Goal: Task Accomplishment & Management: Manage account settings

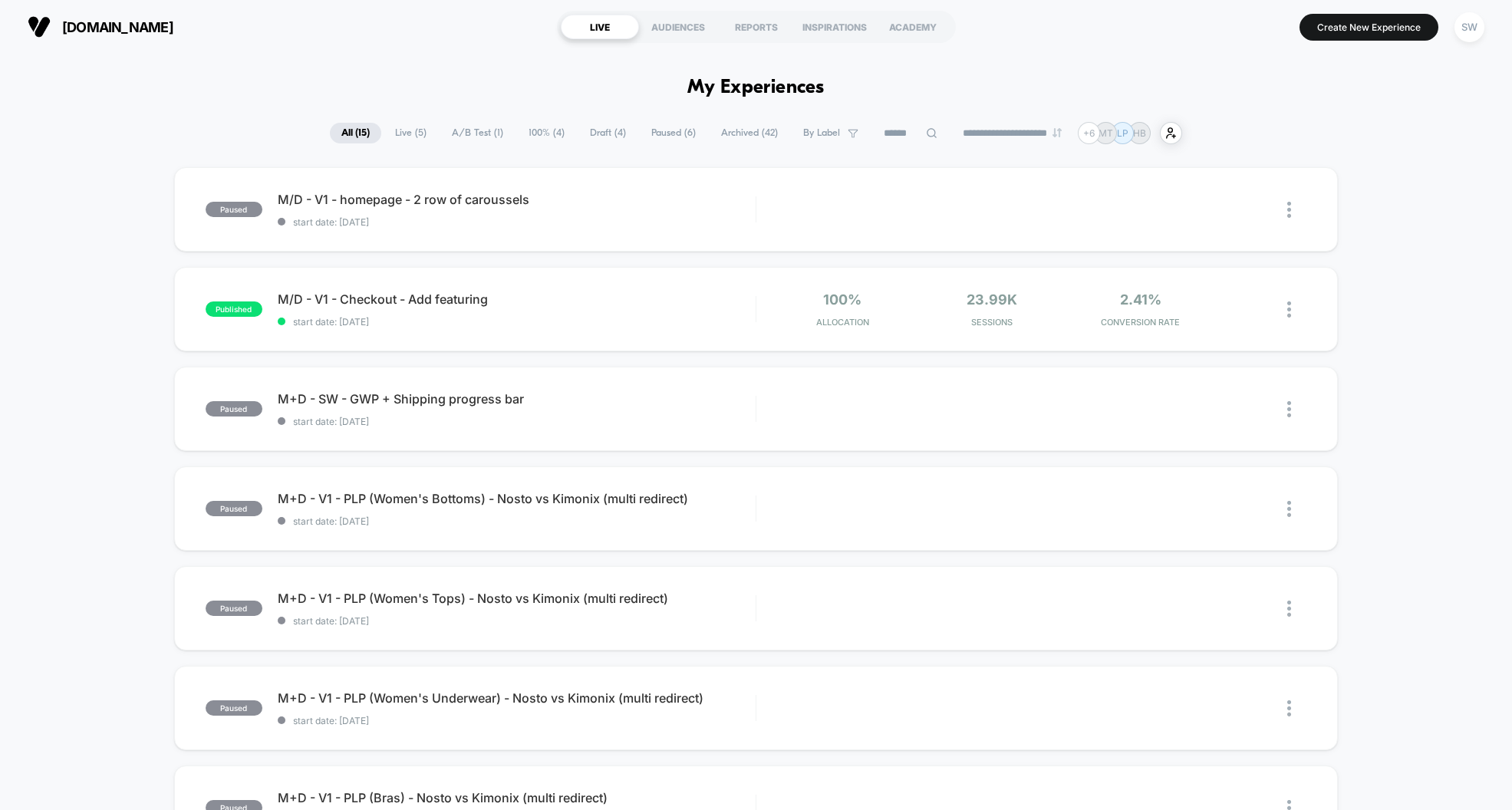
click at [472, 135] on span "A/B Test ( 1 )" at bounding box center [477, 133] width 74 height 21
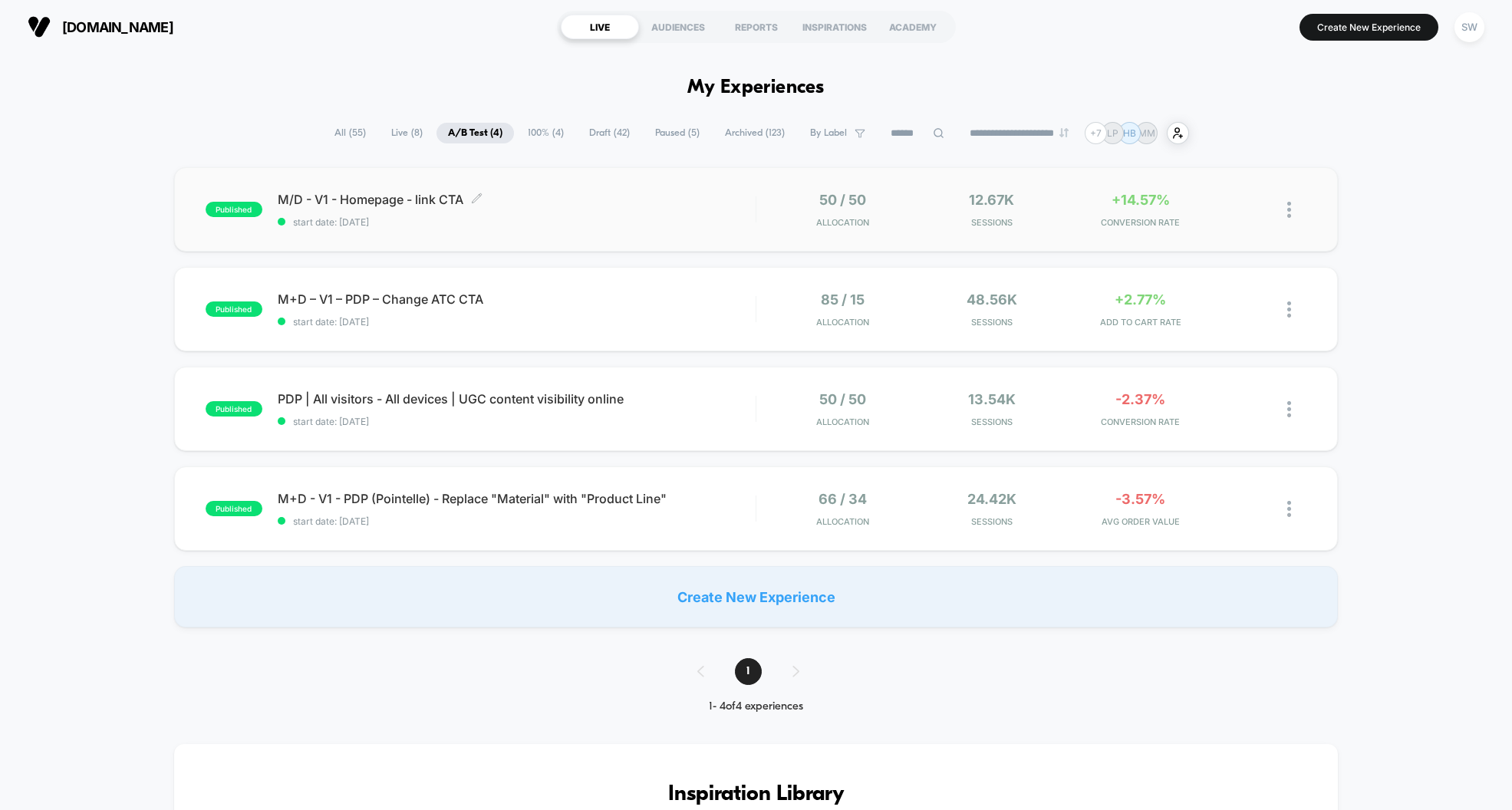
click at [650, 217] on span "start date: 20/08/2025" at bounding box center [516, 222] width 478 height 11
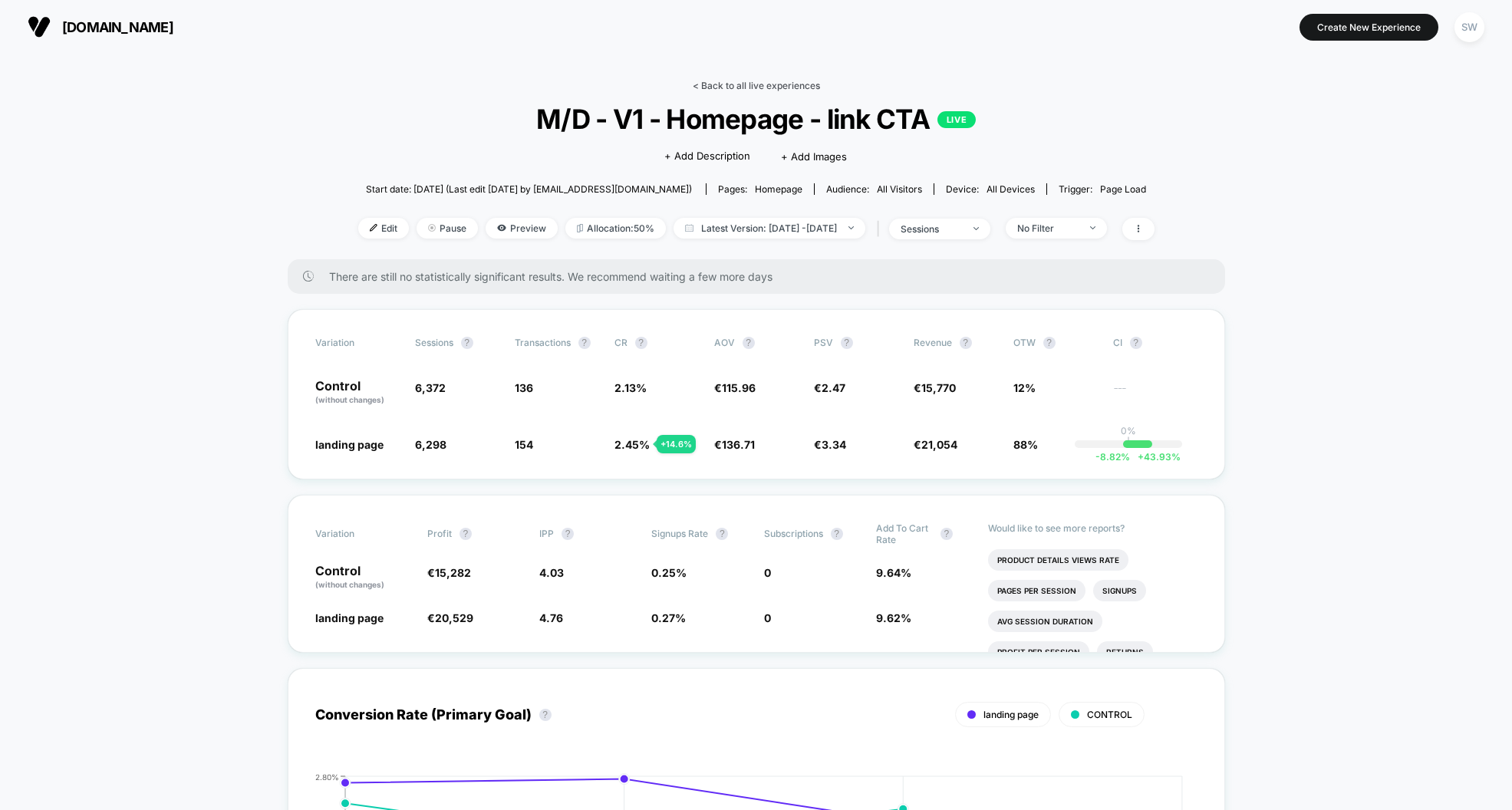
click at [731, 82] on link "< Back to all live experiences" at bounding box center [756, 85] width 127 height 11
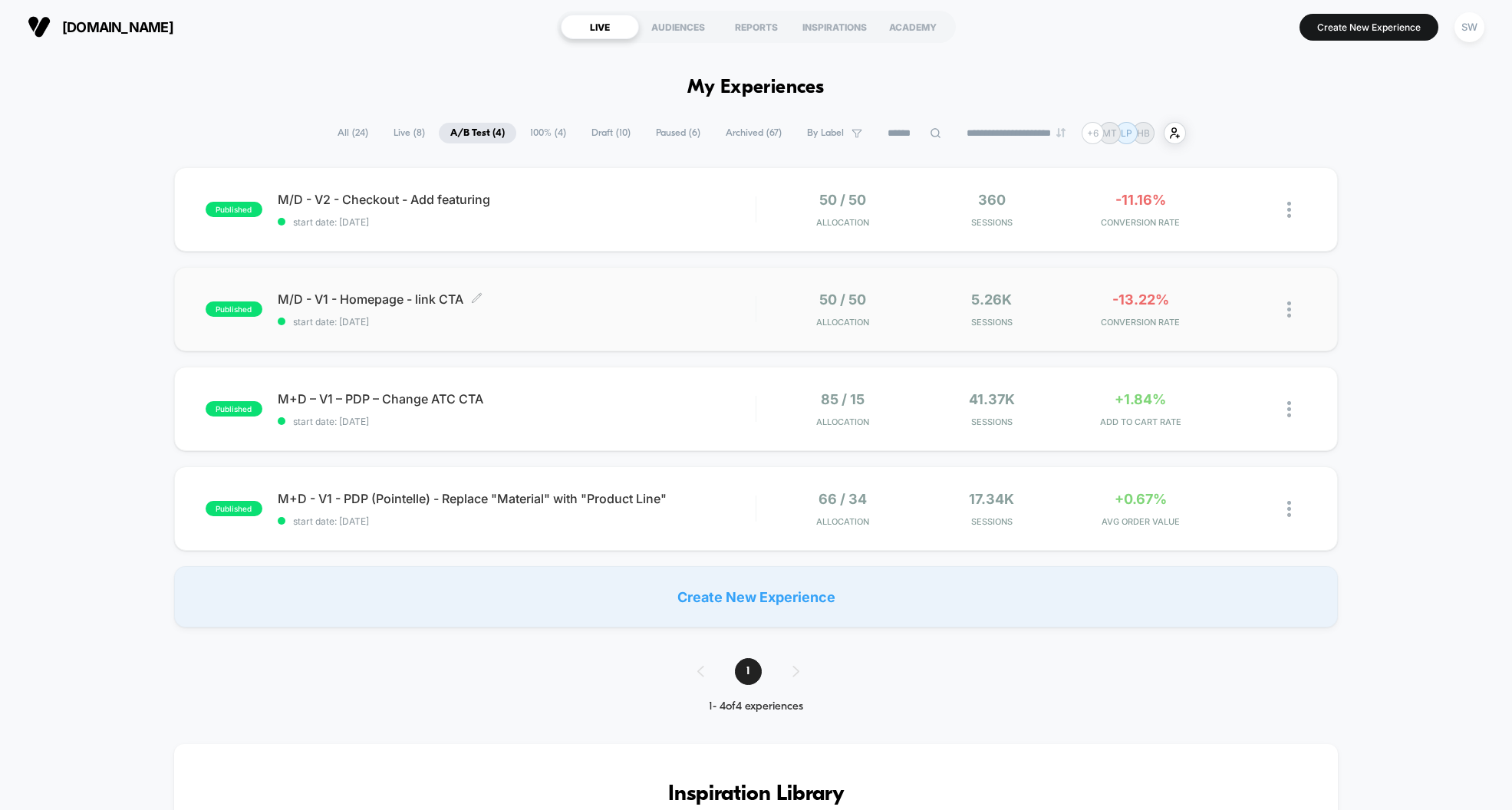
click at [662, 317] on span "start date: 20/08/2025" at bounding box center [516, 321] width 478 height 11
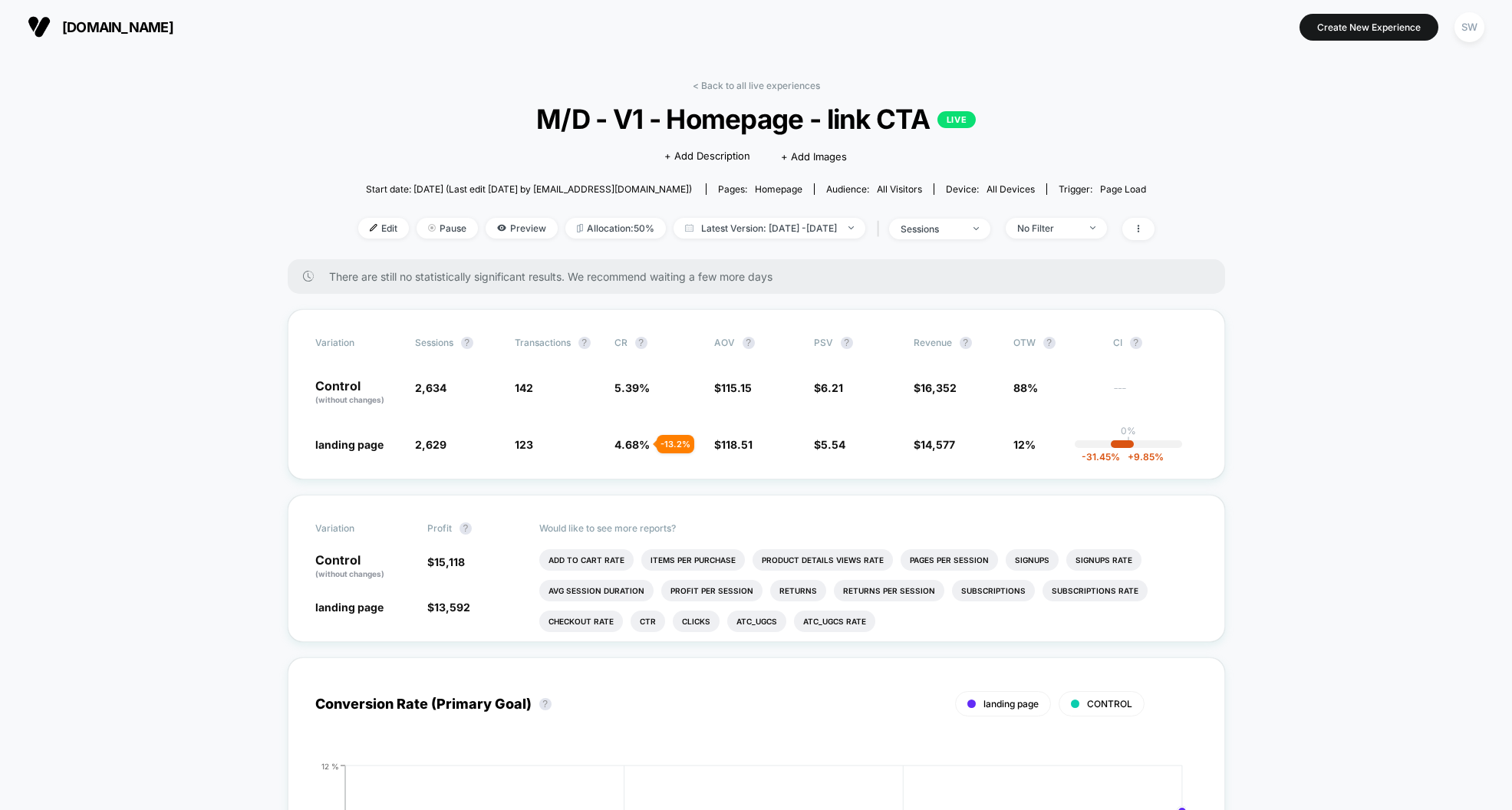
click at [722, 82] on link "< Back to all live experiences" at bounding box center [756, 85] width 127 height 11
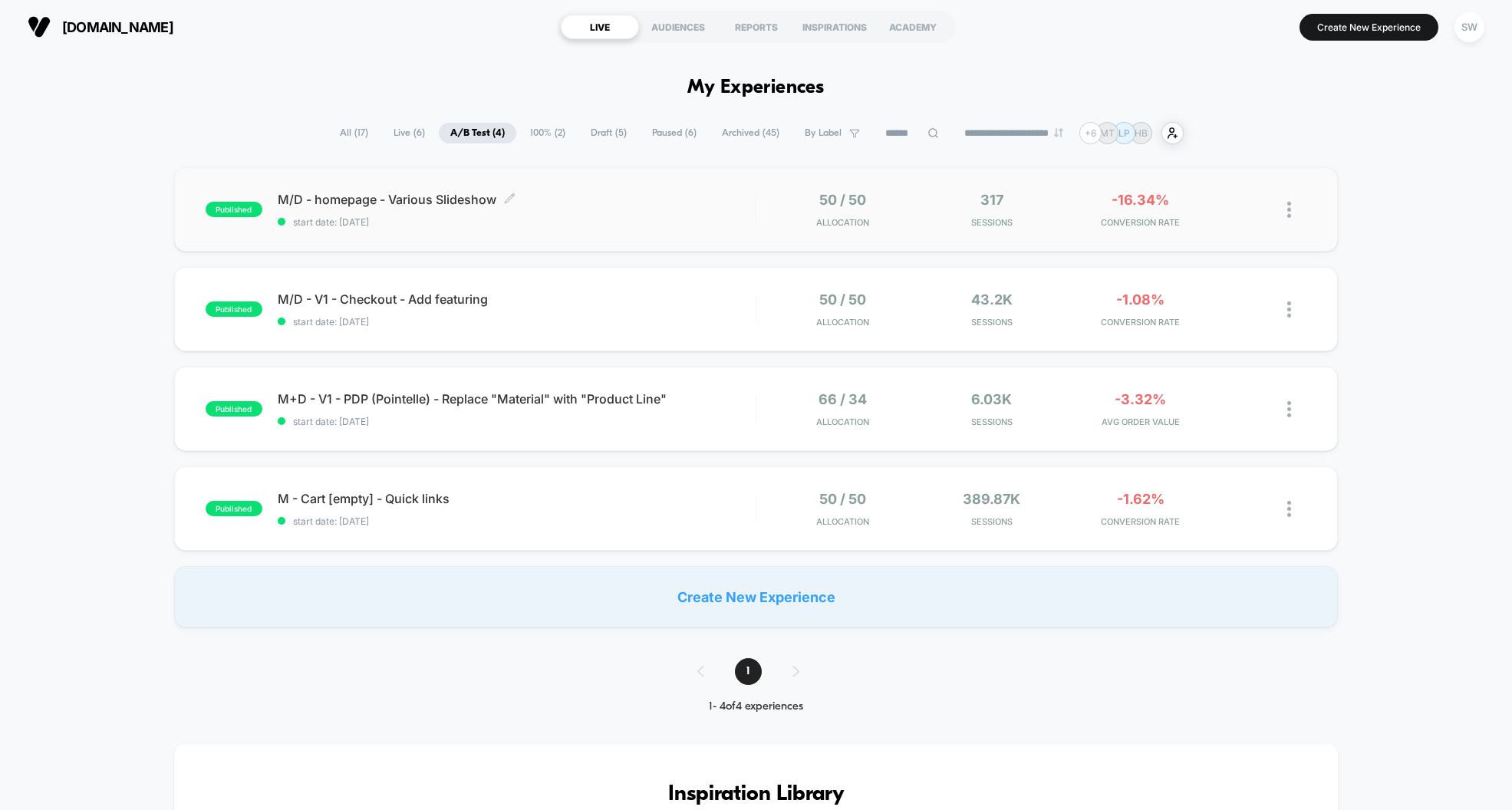
click at [694, 222] on span "start date: [DATE]" at bounding box center [516, 222] width 478 height 11
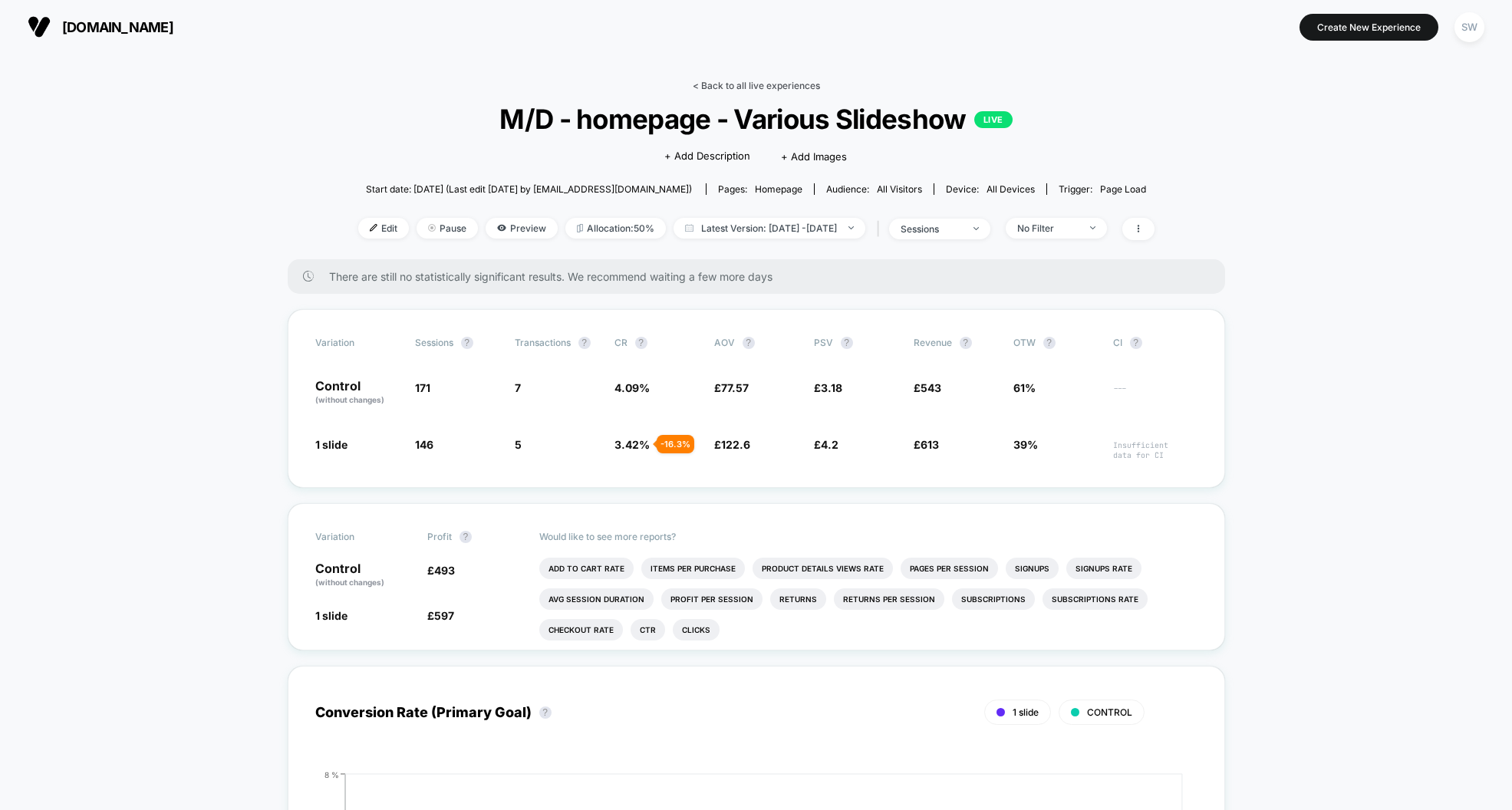
click at [754, 82] on link "< Back to all live experiences" at bounding box center [756, 85] width 127 height 11
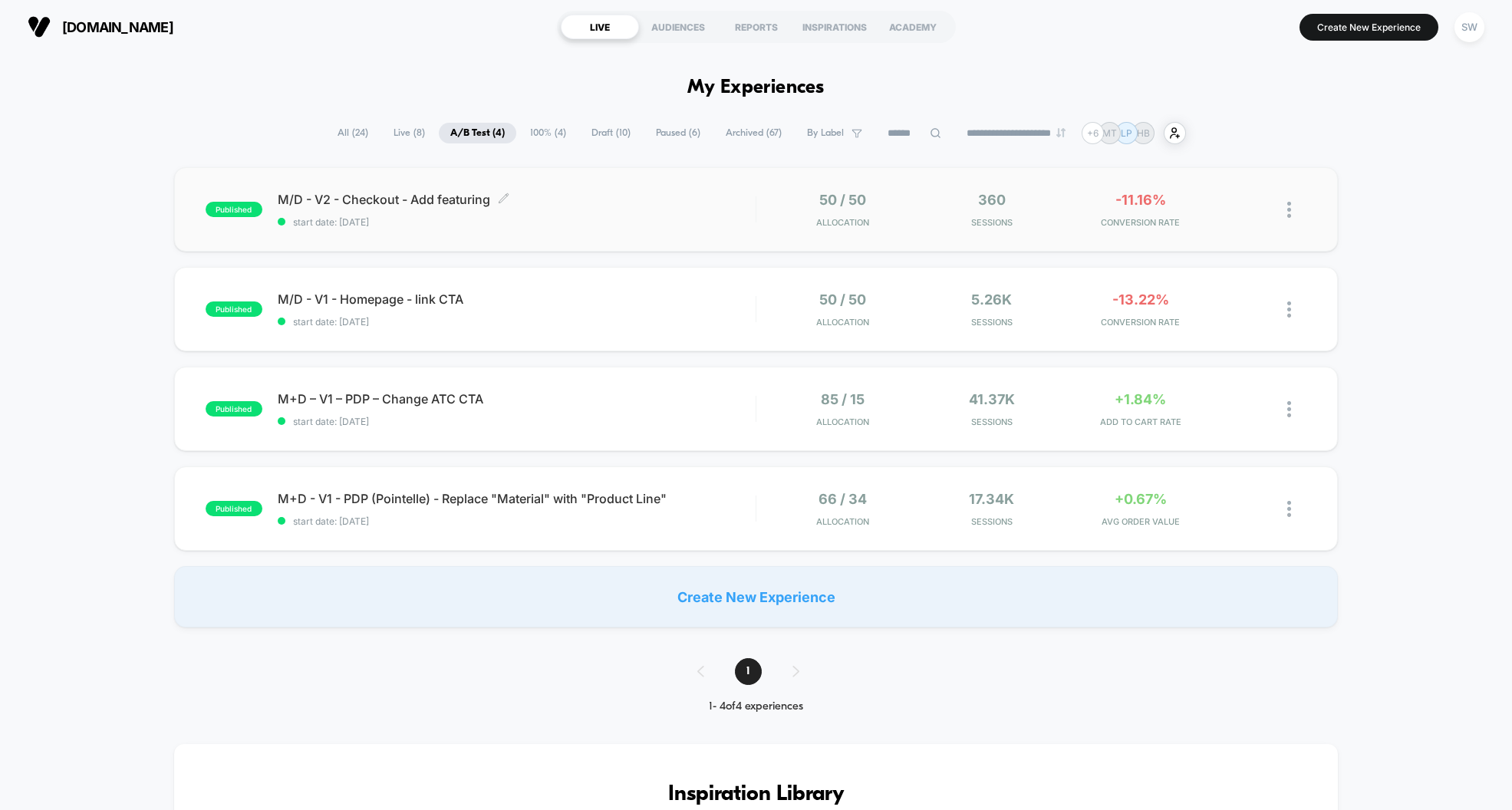
click at [648, 222] on span "start date: [DATE]" at bounding box center [516, 222] width 478 height 11
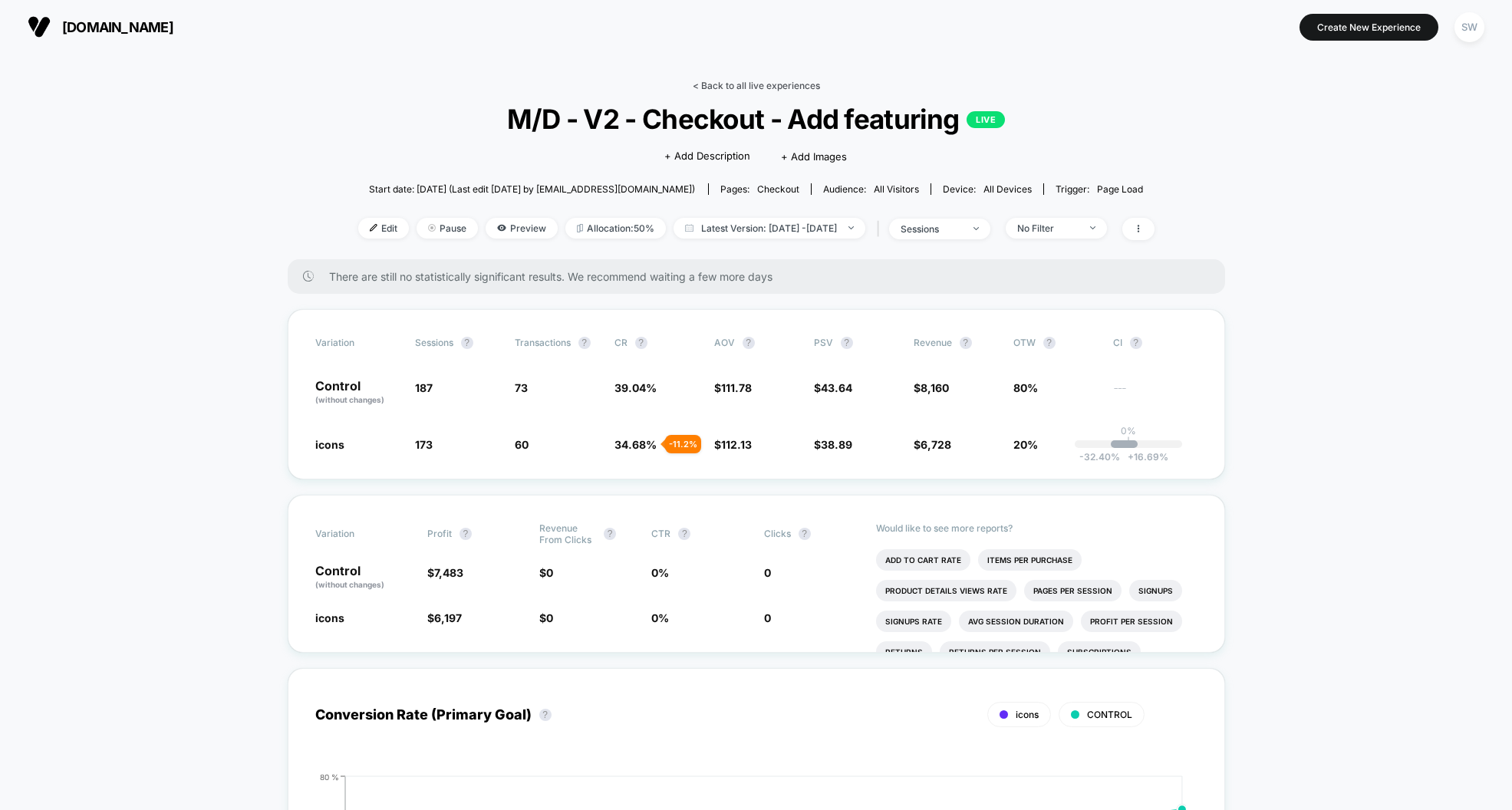
click at [730, 84] on link "< Back to all live experiences" at bounding box center [756, 85] width 127 height 11
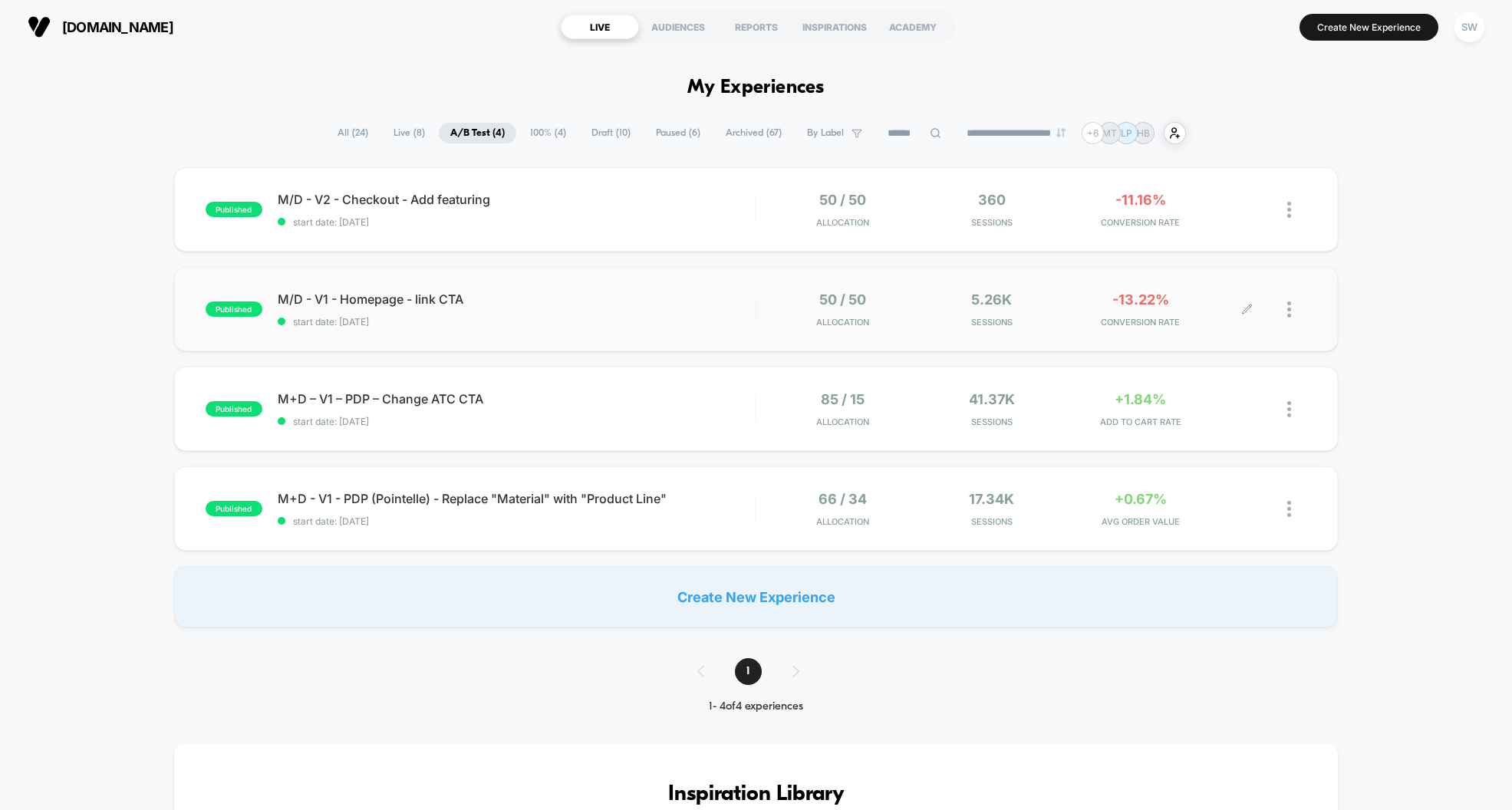
click at [1291, 317] on div at bounding box center [1297, 309] width 19 height 36
click at [1193, 293] on div "Pause" at bounding box center [1209, 292] width 138 height 35
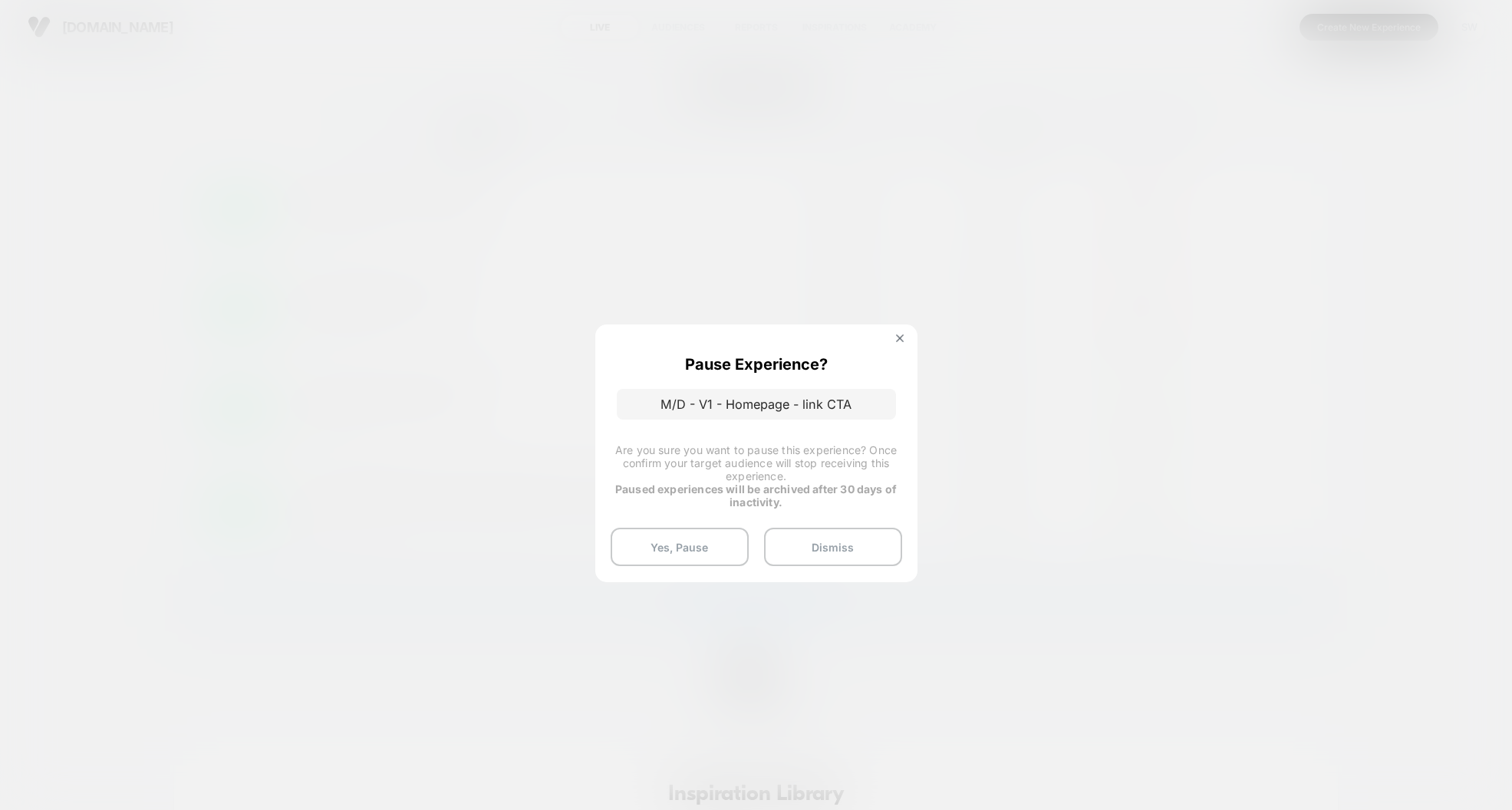
click at [667, 554] on button "Yes, Pause" at bounding box center [679, 546] width 138 height 38
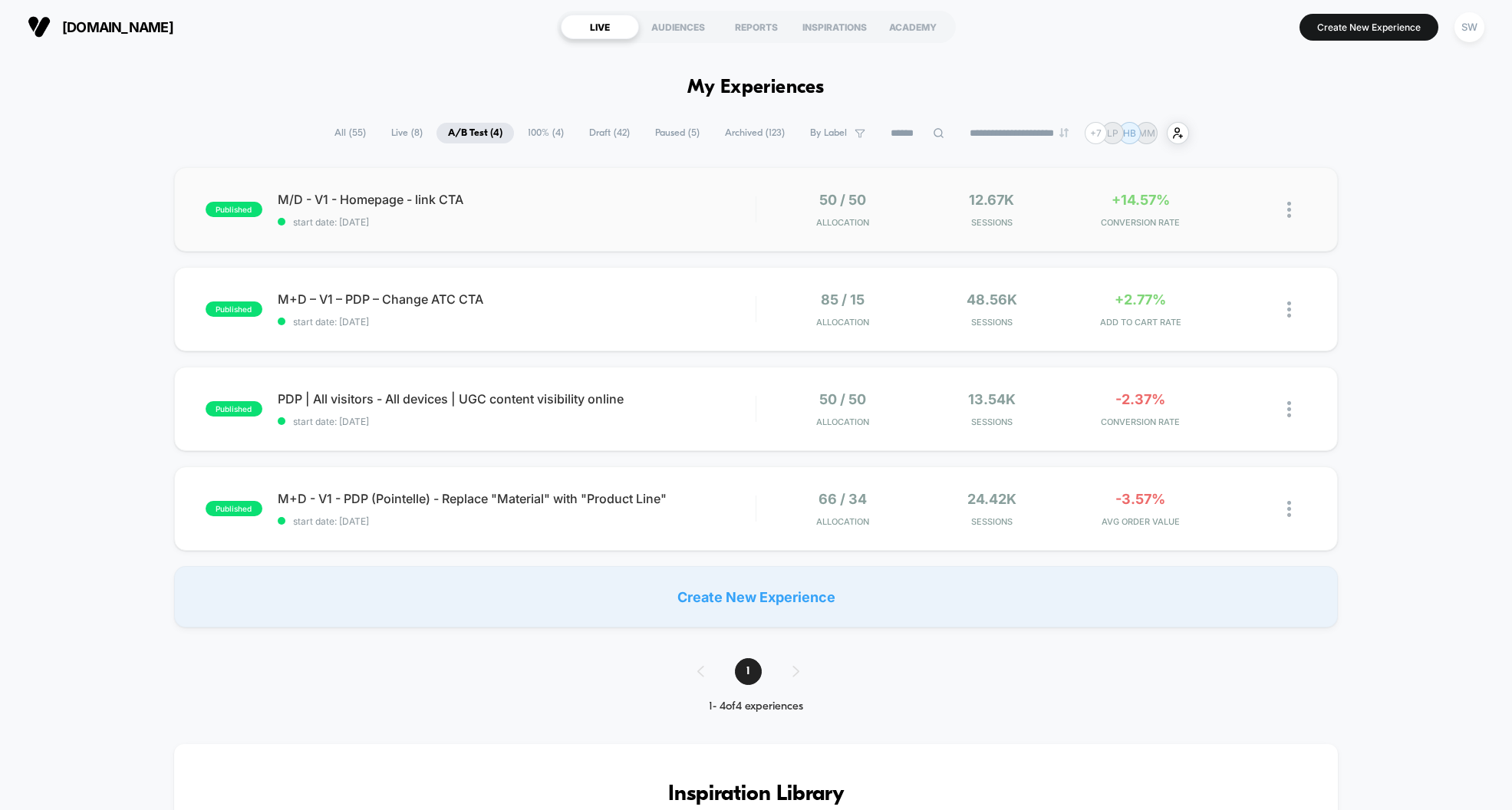
click at [596, 228] on div "published M/D - V1 - Homepage - link CTA start date: [DATE] 50 / 50 Allocation …" at bounding box center [756, 209] width 1164 height 84
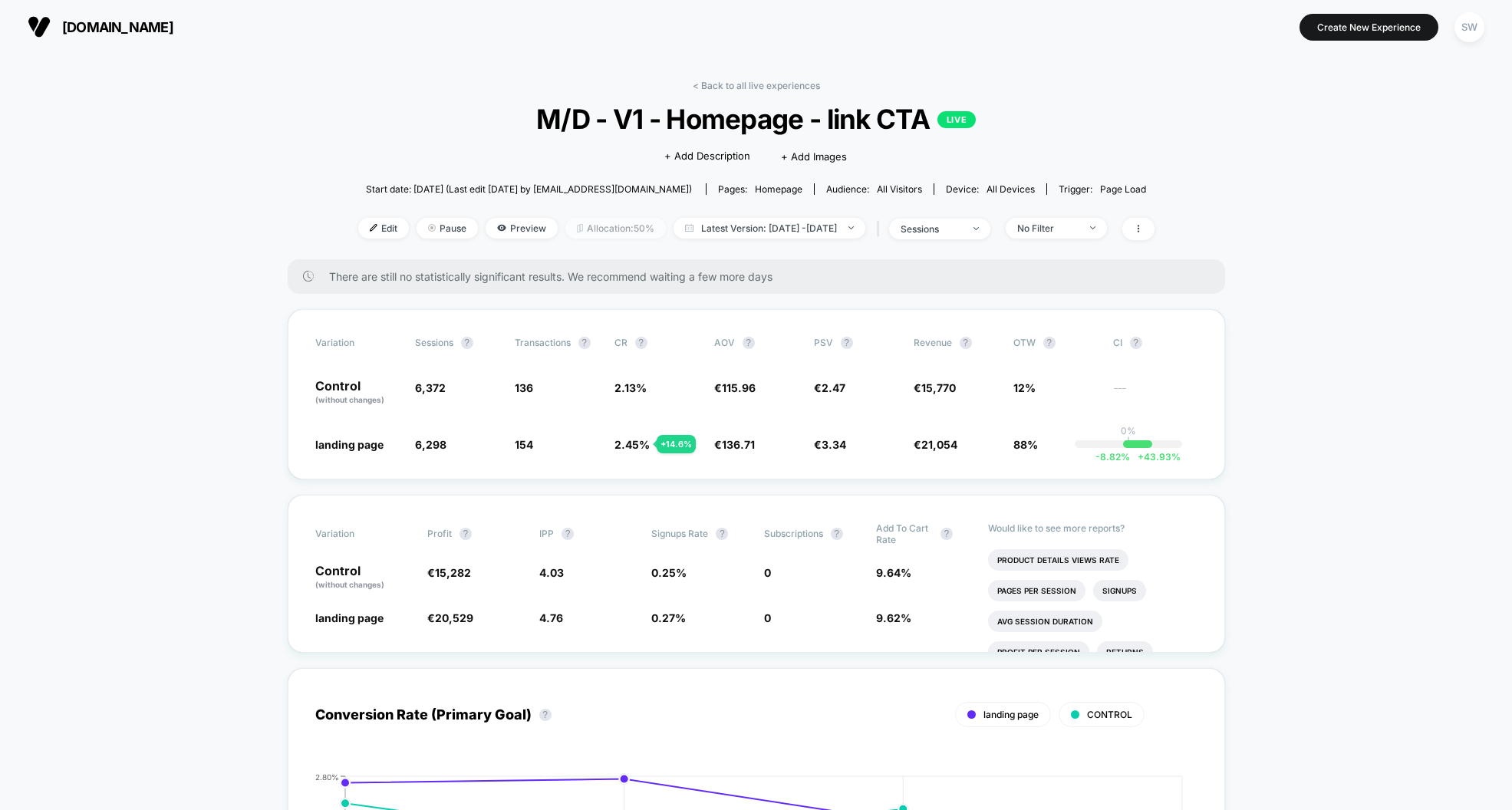
click at [578, 227] on span "Allocation: 50%" at bounding box center [615, 228] width 100 height 21
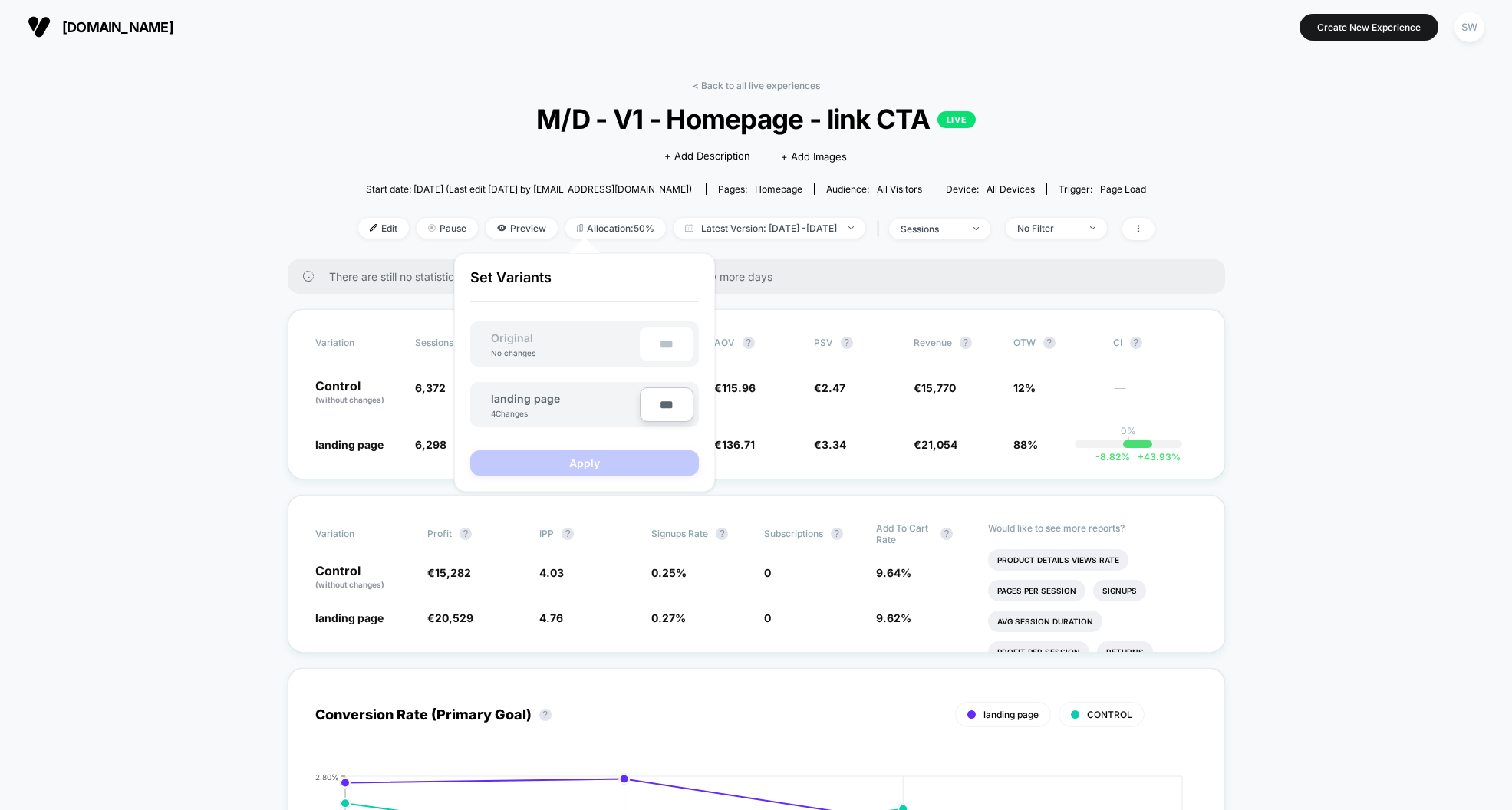
click at [660, 403] on input "***" at bounding box center [666, 404] width 53 height 35
type input "***"
type input "**"
type input "****"
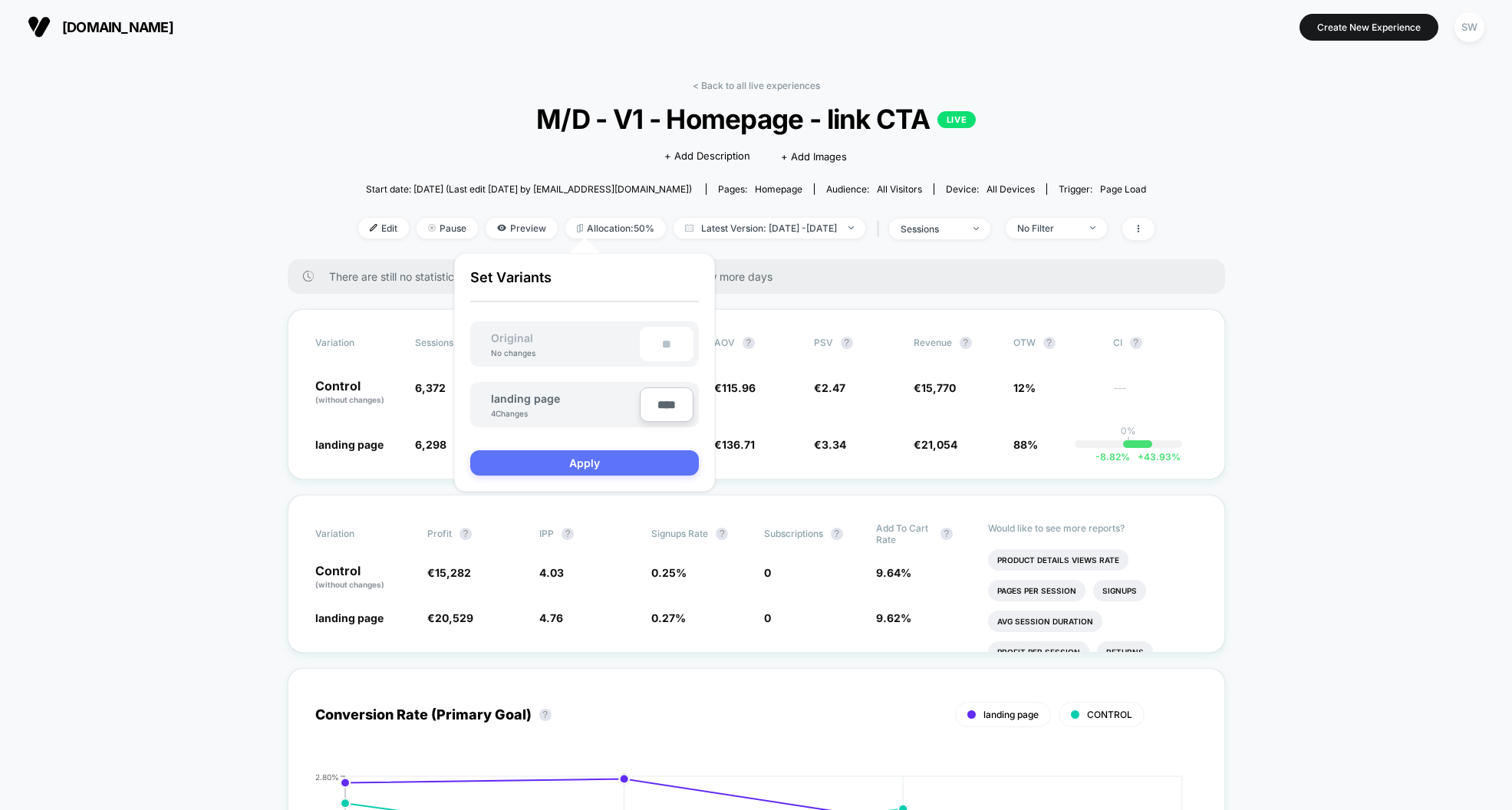
click at [630, 469] on button "Apply" at bounding box center [585, 463] width 229 height 25
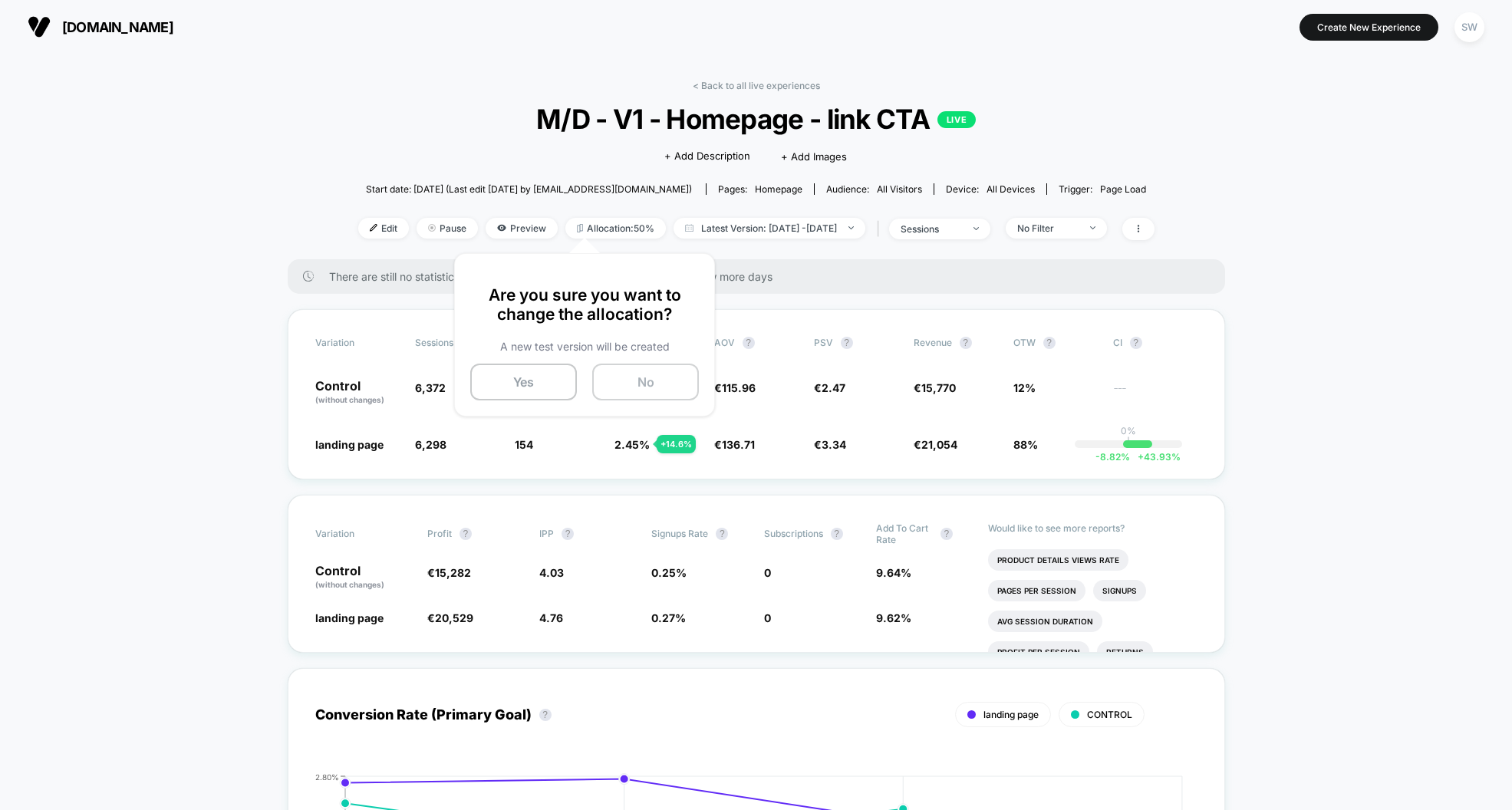
click at [672, 375] on button "No" at bounding box center [645, 381] width 107 height 37
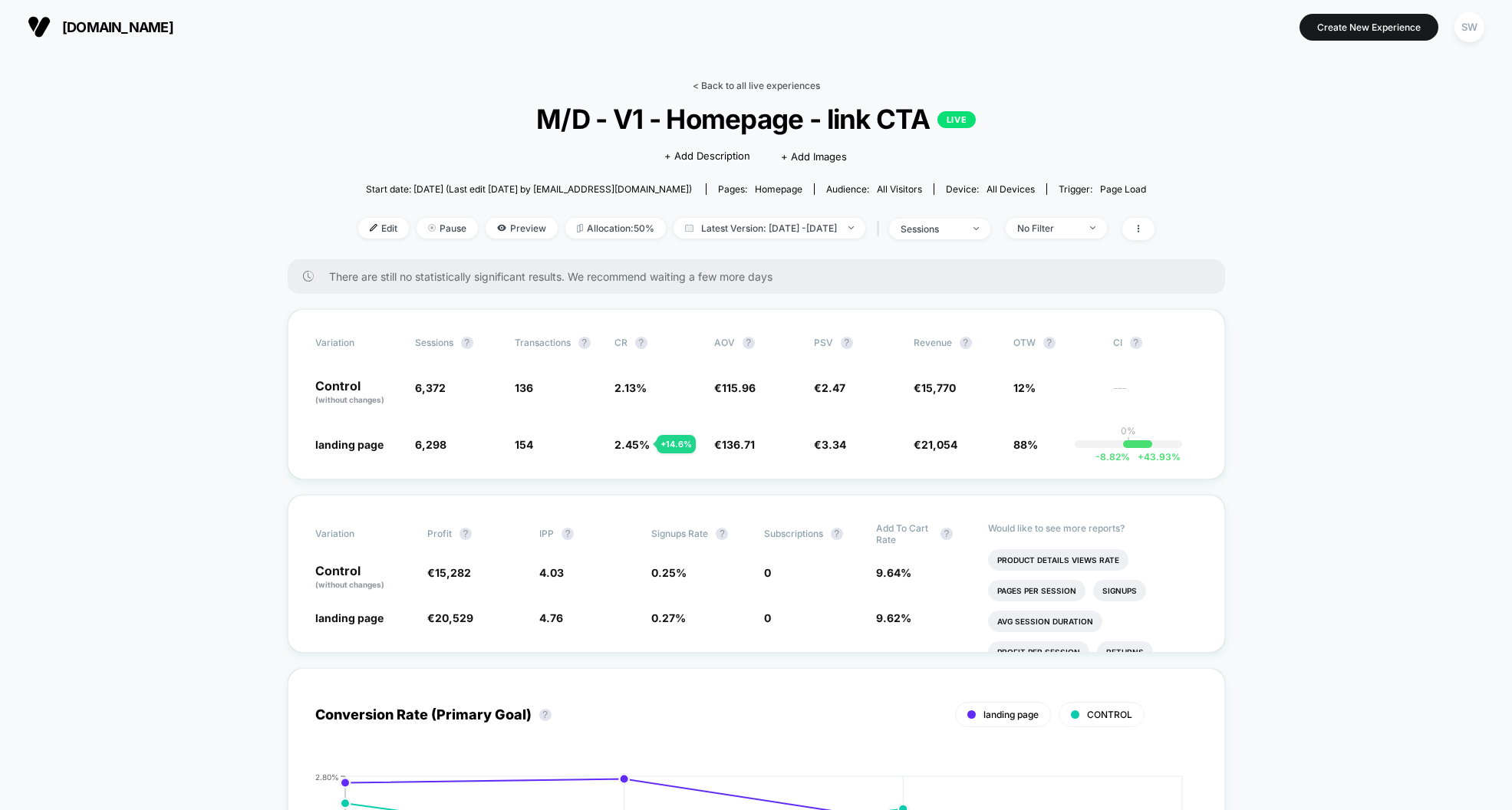
click at [743, 81] on link "< Back to all live experiences" at bounding box center [756, 85] width 127 height 11
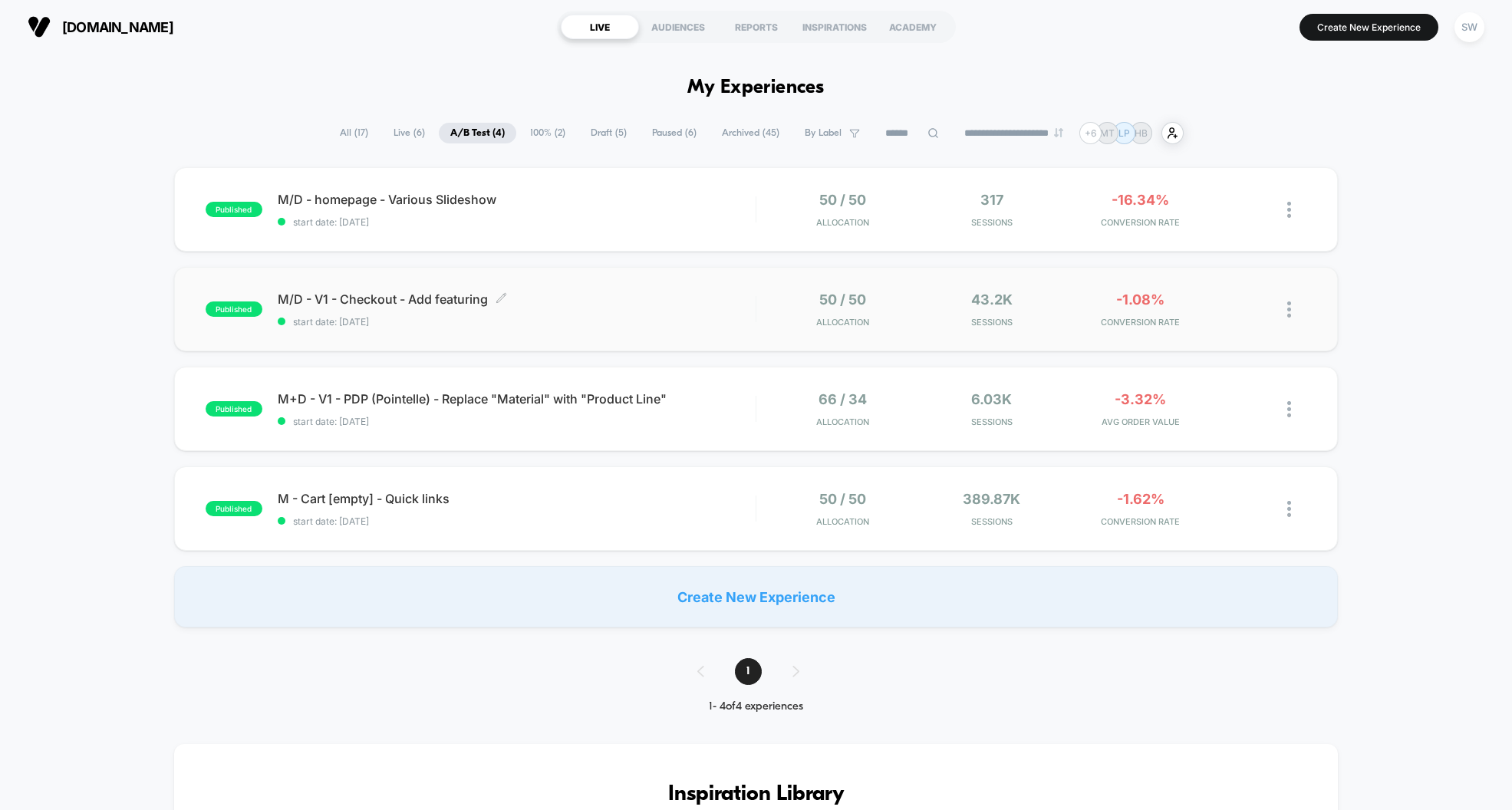
click at [671, 308] on div "M/D - V1 - Checkout - Add featuring Click to edit experience details Click to e…" at bounding box center [516, 309] width 478 height 36
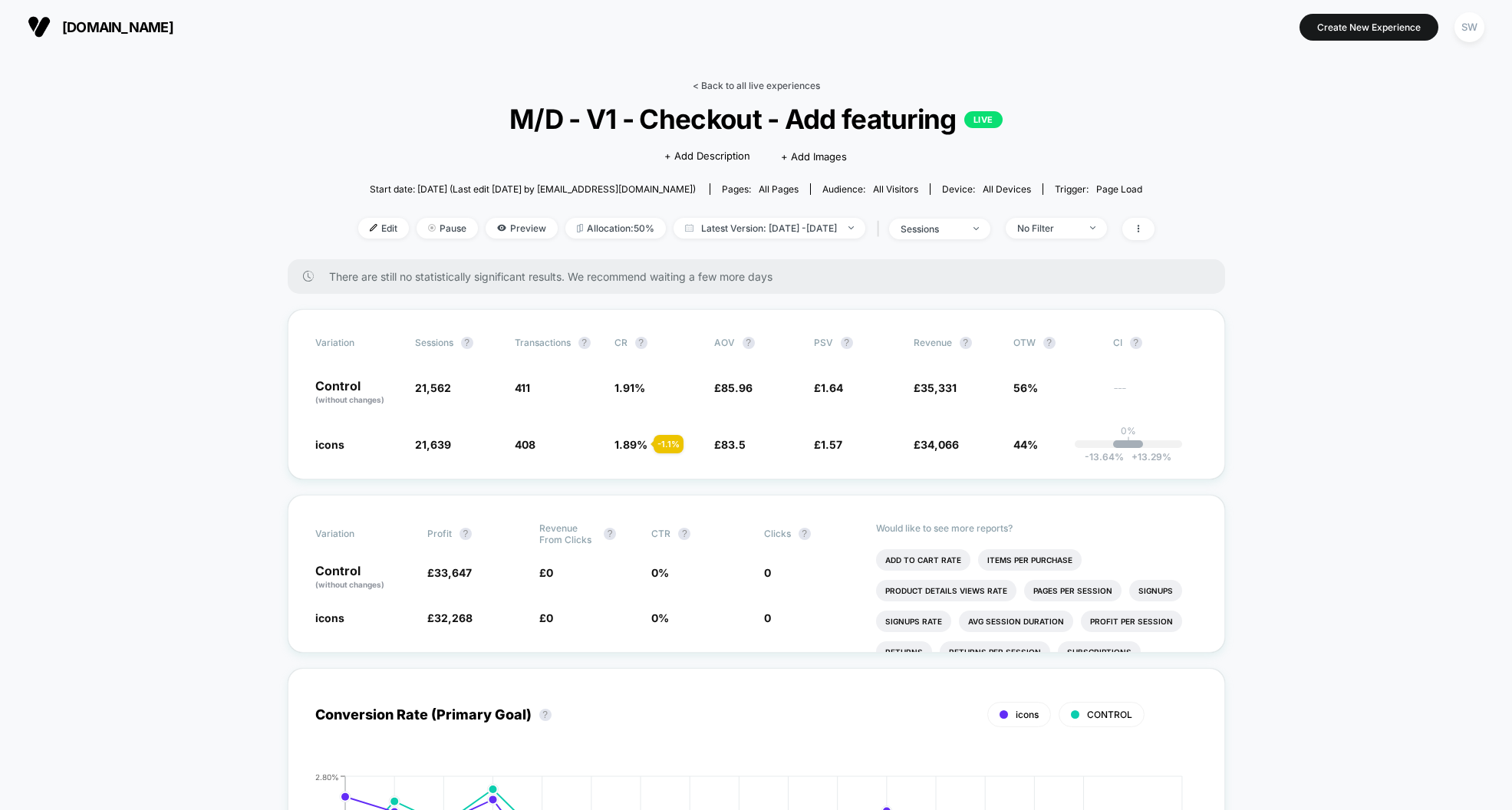
click at [744, 82] on link "< Back to all live experiences" at bounding box center [756, 85] width 127 height 11
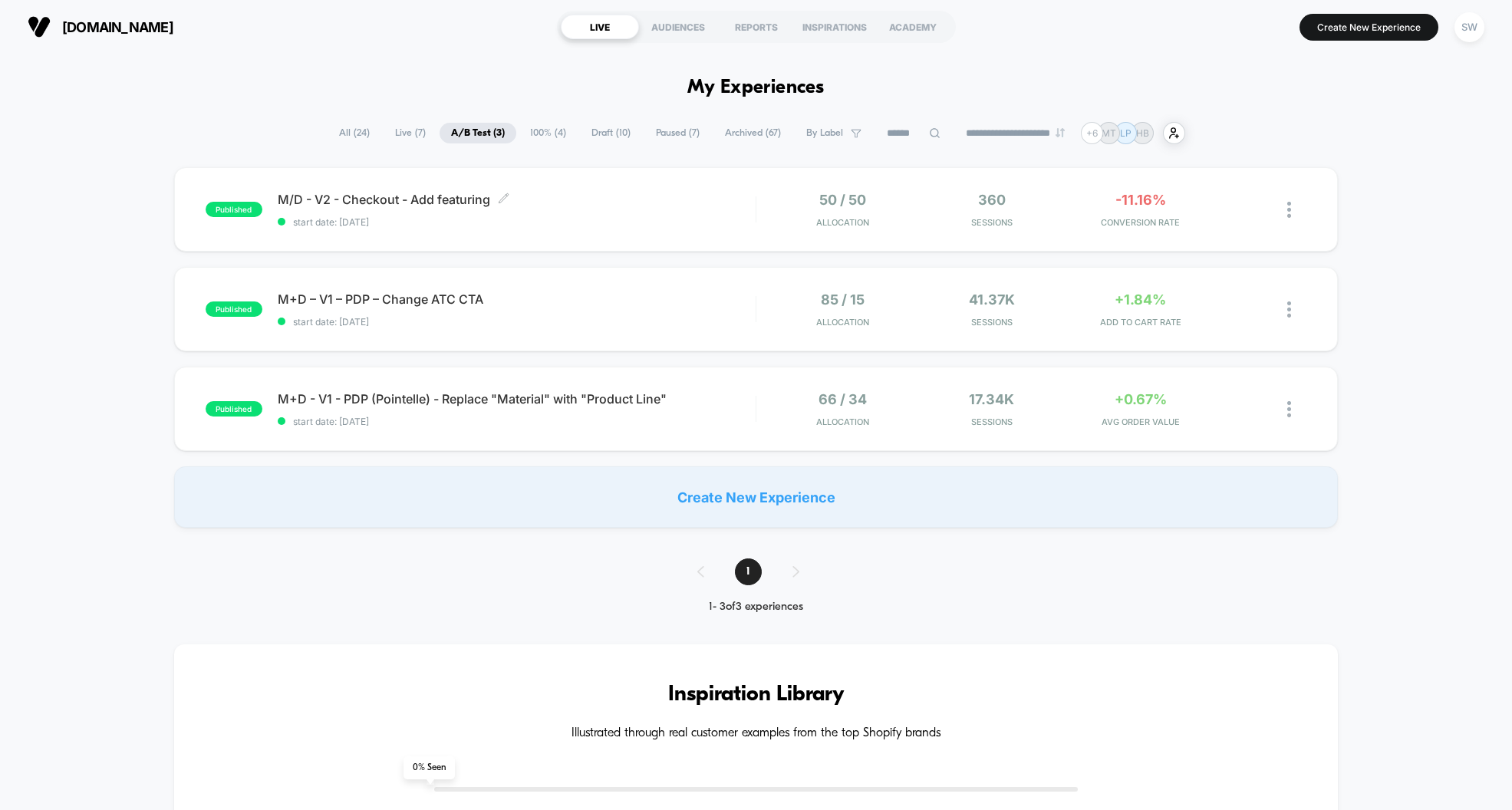
click at [666, 206] on span "M/D - V2 - Checkout - Add featuring Click to edit experience details" at bounding box center [516, 199] width 478 height 15
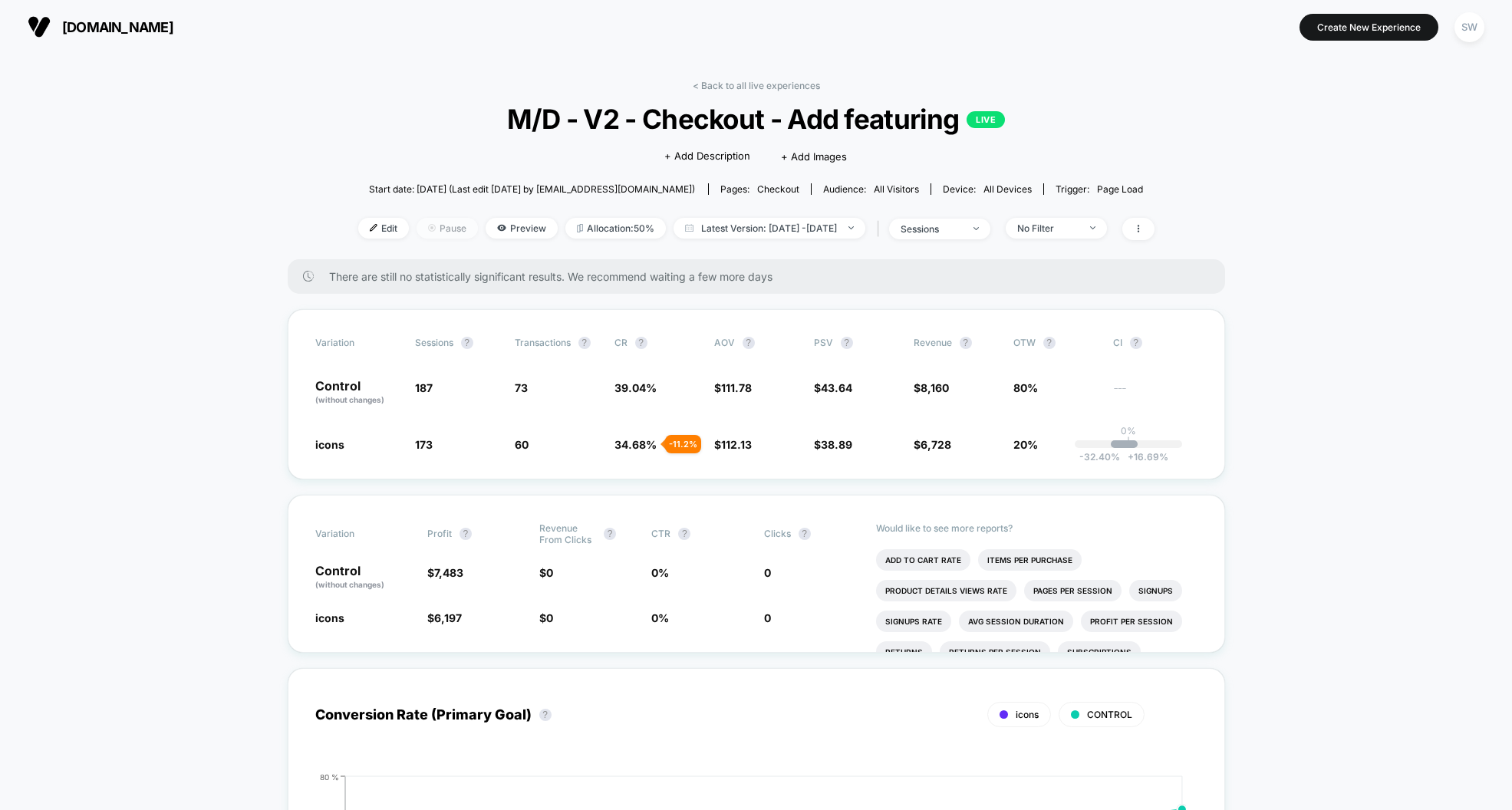
click at [421, 231] on span "Pause" at bounding box center [448, 228] width 62 height 21
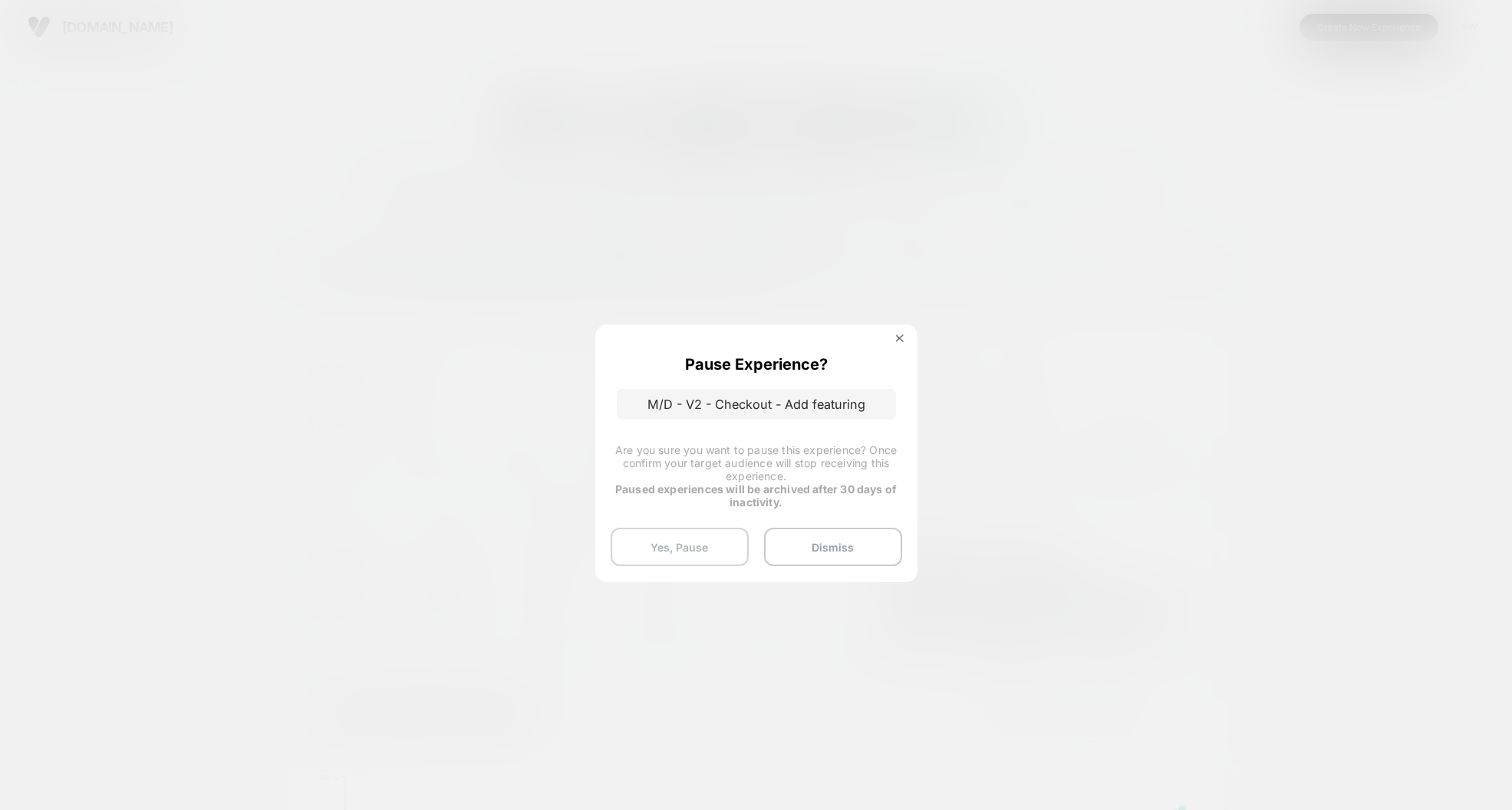
click at [679, 548] on button "Yes, Pause" at bounding box center [679, 546] width 138 height 38
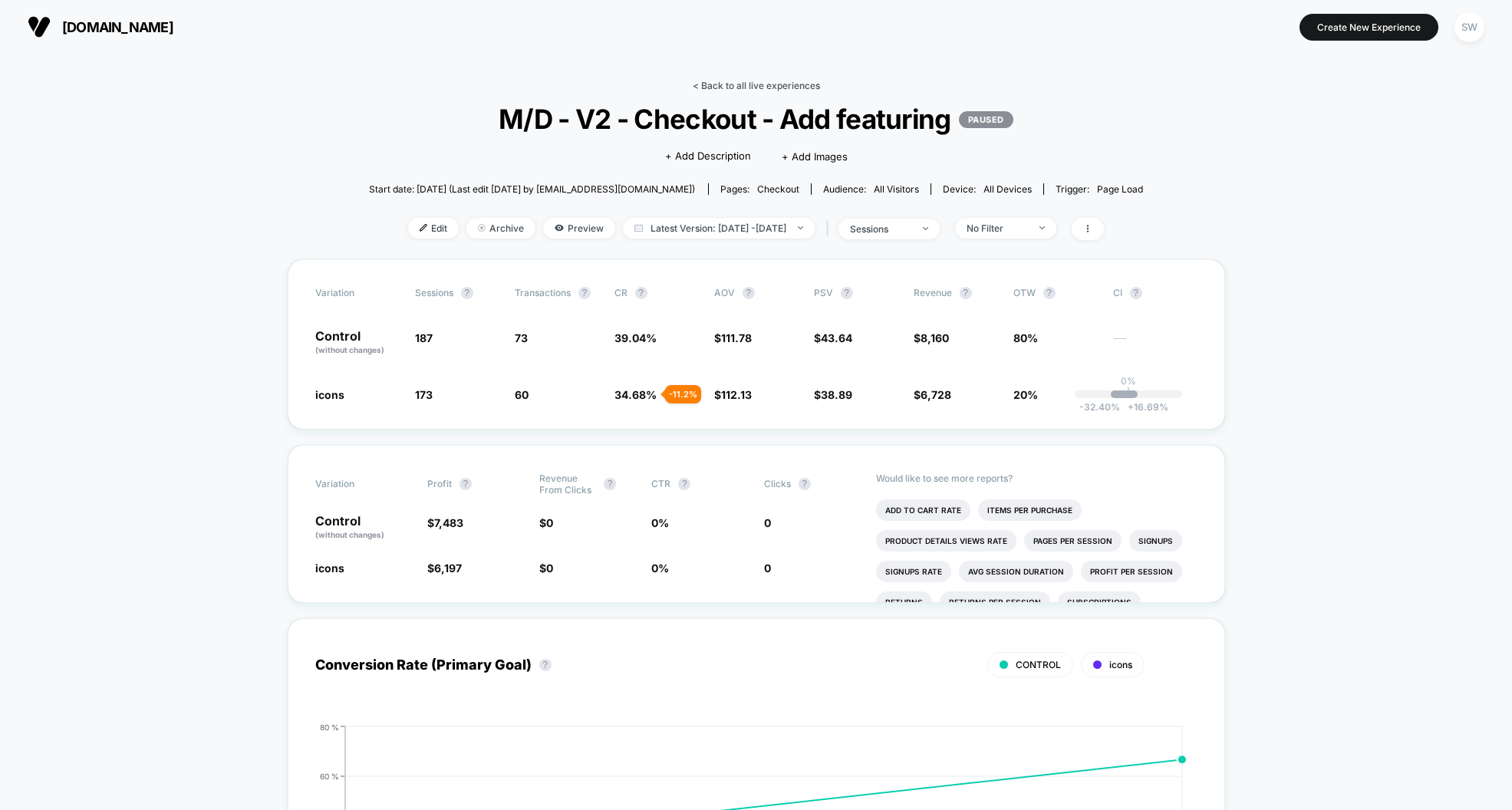
click at [733, 83] on link "< Back to all live experiences" at bounding box center [756, 85] width 127 height 11
